Goal: Check status: Check status

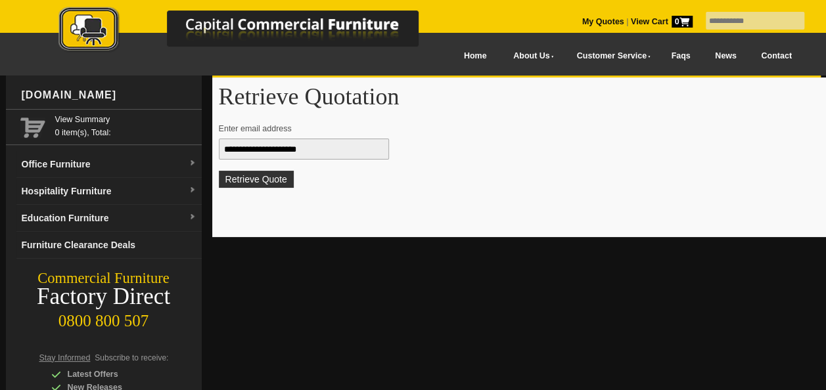
click at [288, 176] on button "Retrieve Quote" at bounding box center [256, 179] width 75 height 17
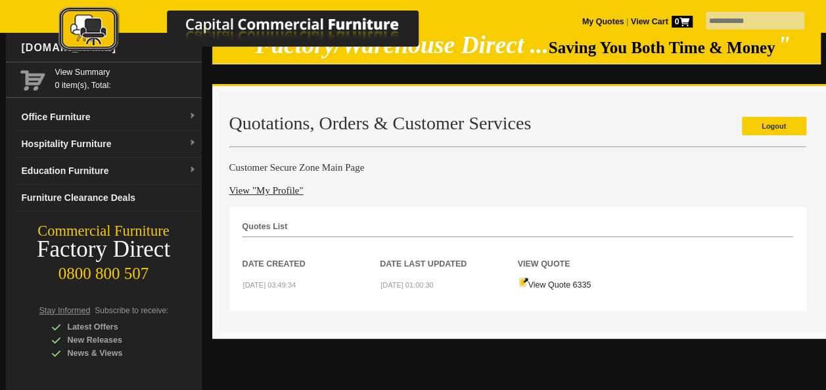
scroll to position [66, 0]
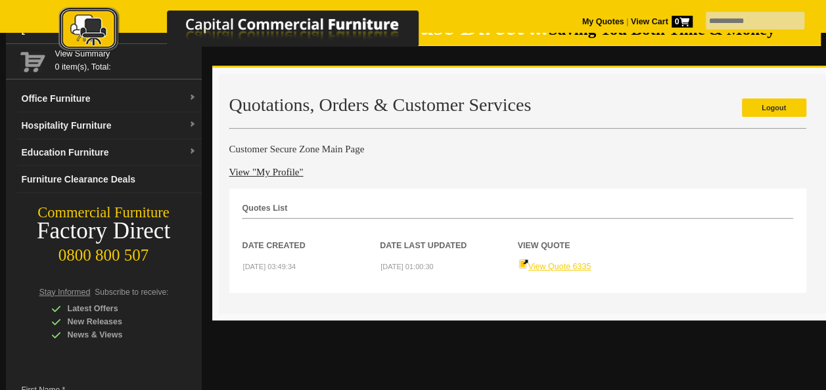
click at [560, 266] on link "View Quote 6335" at bounding box center [555, 266] width 73 height 9
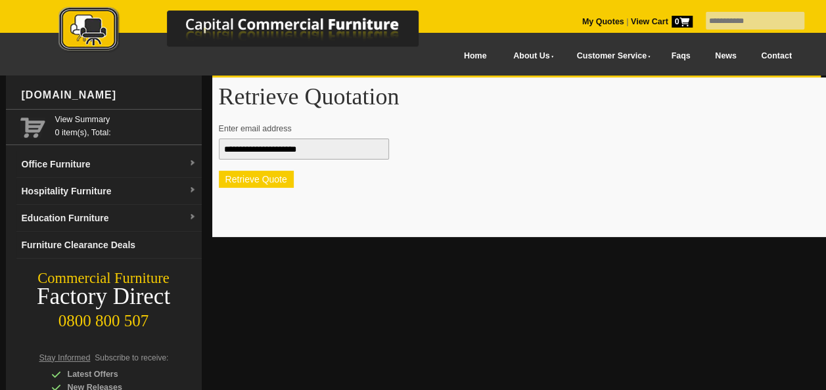
click at [267, 179] on button "Retrieve Quote" at bounding box center [256, 179] width 75 height 17
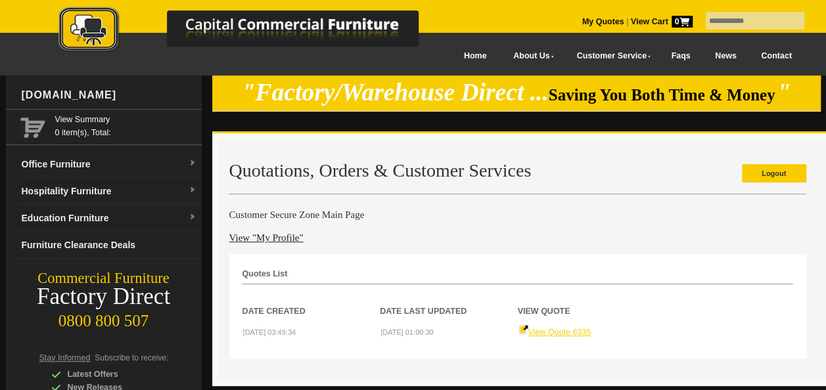
click at [572, 328] on link "View Quote 6335" at bounding box center [555, 332] width 73 height 9
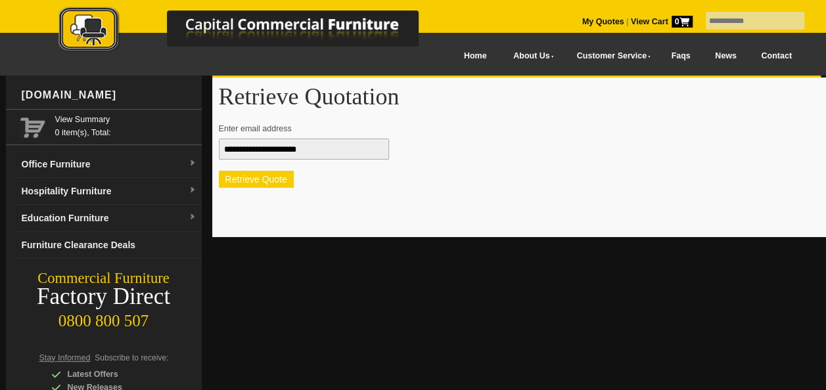
click at [246, 180] on button "Retrieve Quote" at bounding box center [256, 179] width 75 height 17
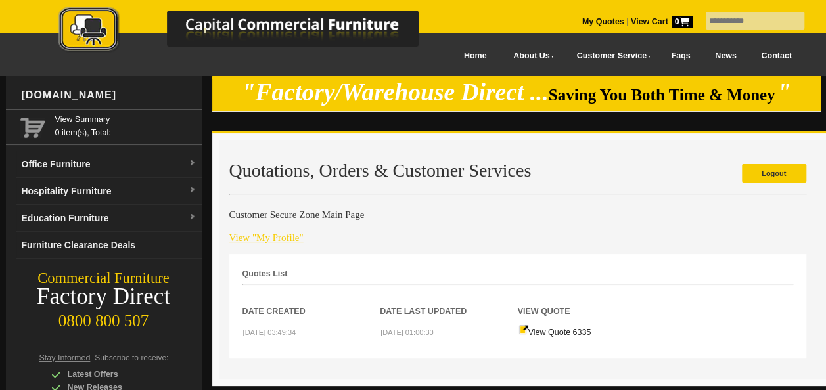
click at [259, 239] on link "View "My Profile"" at bounding box center [266, 238] width 74 height 11
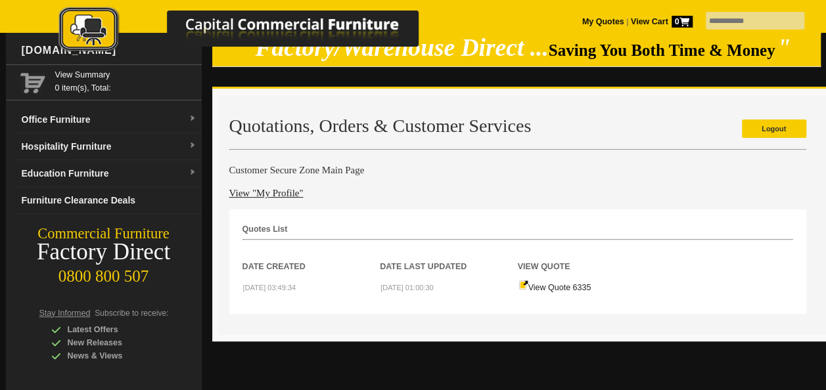
scroll to position [66, 0]
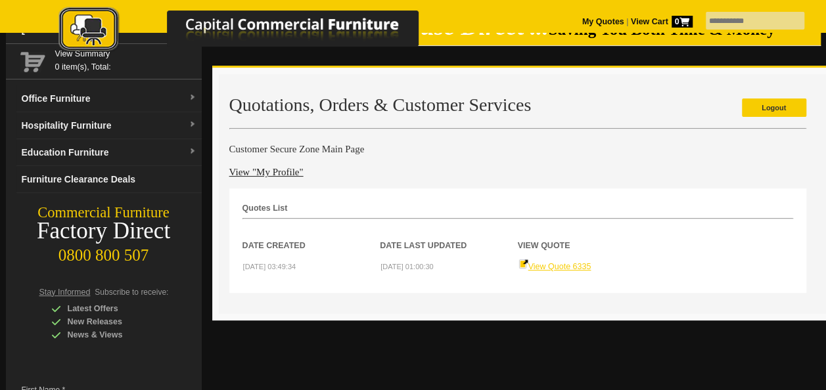
click at [541, 263] on link "View Quote 6335" at bounding box center [555, 266] width 73 height 9
